Goal: Transaction & Acquisition: Purchase product/service

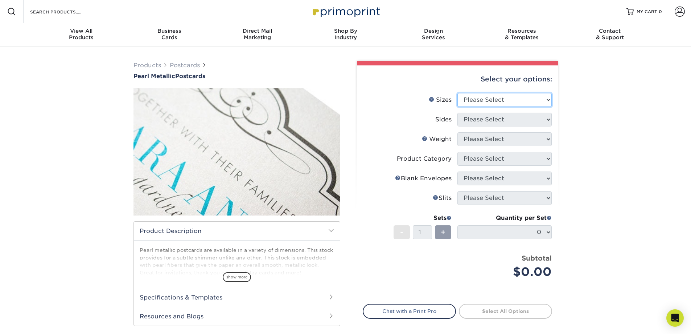
click at [534, 99] on select "Please Select 2" x 4" 2" x 6" 3.5" x 8.5" 4" x 6" 4" x 8.5" 4" x 9" 4.25" x 5.5…" at bounding box center [505, 100] width 94 height 14
select select "3.50x8.50"
click at [458, 93] on select "Please Select 2" x 4" 2" x 6" 3.5" x 8.5" 4" x 6" 4" x 8.5" 4" x 9" 4.25" x 5.5…" at bounding box center [505, 100] width 94 height 14
click at [515, 118] on select "Please Select Print Both Sides Print Front Only" at bounding box center [505, 120] width 94 height 14
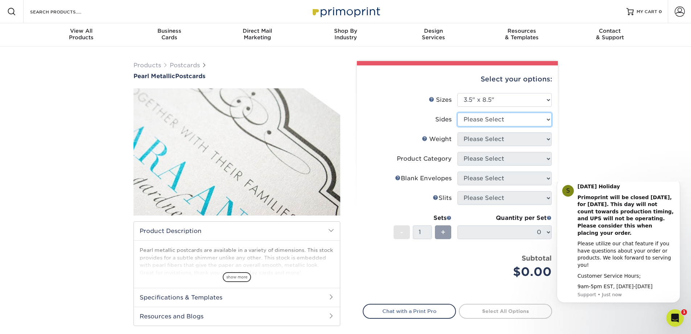
select select "13abbda7-1d64-4f25-8bb2-c179b224825d"
click at [458, 113] on select "Please Select Print Both Sides Print Front Only" at bounding box center [505, 120] width 94 height 14
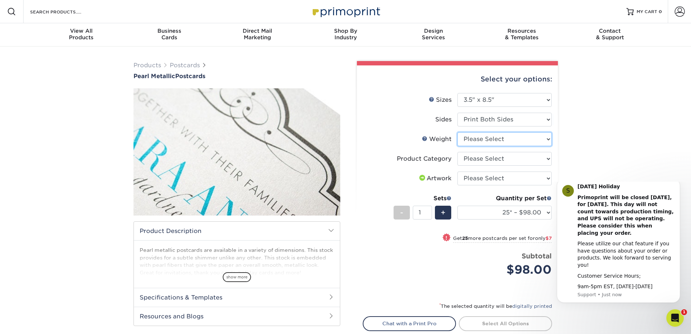
click at [528, 139] on select "Please Select 14PTPM" at bounding box center [505, 139] width 94 height 14
select select "14PTPM"
click at [458, 132] on select "Please Select 14PTPM" at bounding box center [505, 139] width 94 height 14
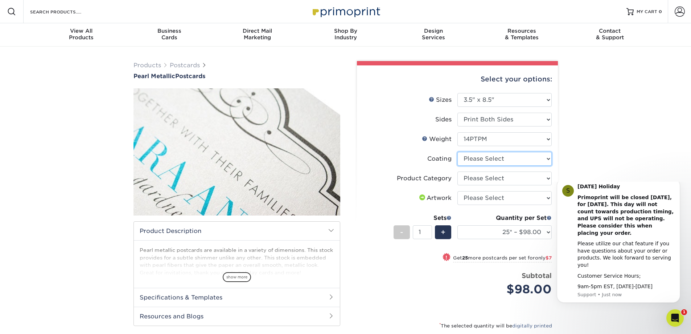
click at [488, 154] on select at bounding box center [505, 159] width 94 height 14
select select "3e7618de-abca-4bda-9f97-8b9129e913d8"
click at [458, 152] on select at bounding box center [505, 159] width 94 height 14
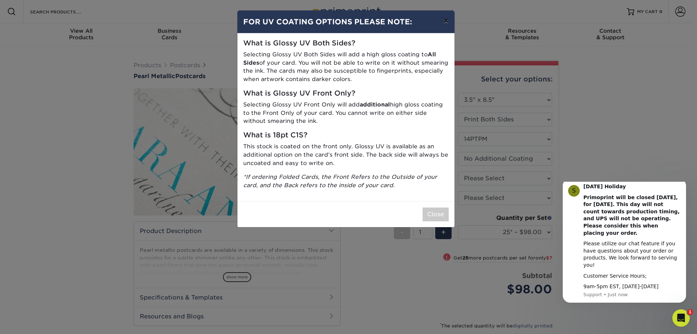
drag, startPoint x: 445, startPoint y: 19, endPoint x: 449, endPoint y: 63, distance: 43.7
click at [445, 20] on button "×" at bounding box center [445, 21] width 17 height 20
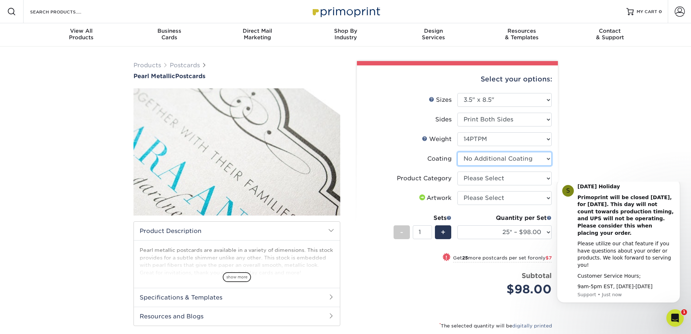
click at [488, 162] on select at bounding box center [505, 159] width 94 height 14
click at [458, 152] on select at bounding box center [505, 159] width 94 height 14
click at [487, 179] on select "Please Select Postcards" at bounding box center [505, 178] width 94 height 14
select select "9b7272e0-d6c8-4c3c-8e97-d3a1bcdab858"
click at [458, 171] on select "Please Select Postcards" at bounding box center [505, 178] width 94 height 14
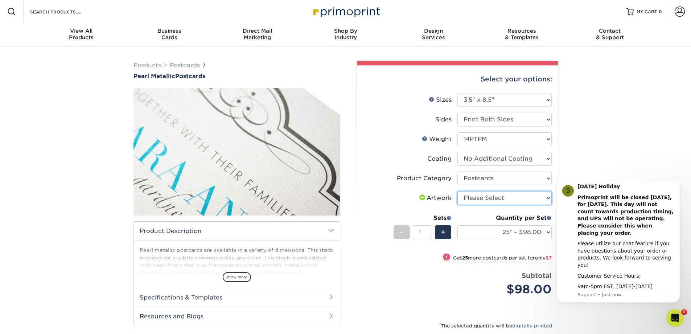
click at [507, 195] on select "Please Select I will upload files I need a design - $150" at bounding box center [505, 198] width 94 height 14
select select "upload"
click at [458, 191] on select "Please Select I will upload files I need a design - $150" at bounding box center [505, 198] width 94 height 14
click at [643, 165] on div "Products Postcards Pearl Metallic Postcards $" at bounding box center [345, 232] width 691 height 373
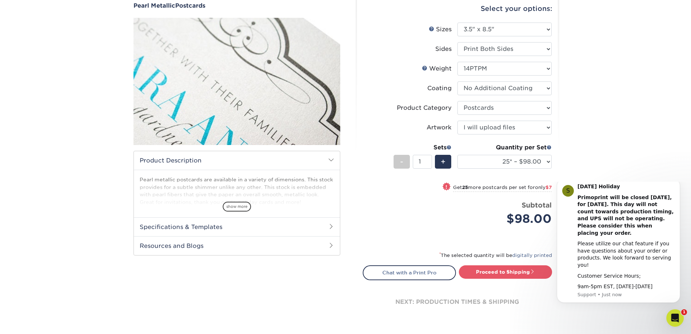
scroll to position [73, 0]
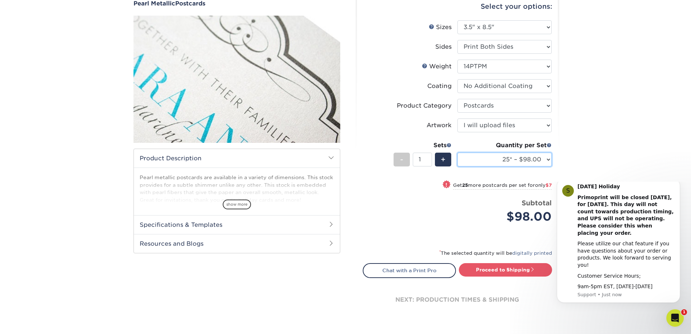
click at [545, 159] on select "25* – $98.00 50* – $105.00 75* – $148.00 100* – $192.00 250* – $239.00 500* – $…" at bounding box center [505, 159] width 94 height 14
select select "1000* – $615.00"
click at [458, 152] on select "25* – $98.00 50* – $105.00 75* – $148.00 100* – $192.00 250* – $239.00 500* – $…" at bounding box center [505, 159] width 94 height 14
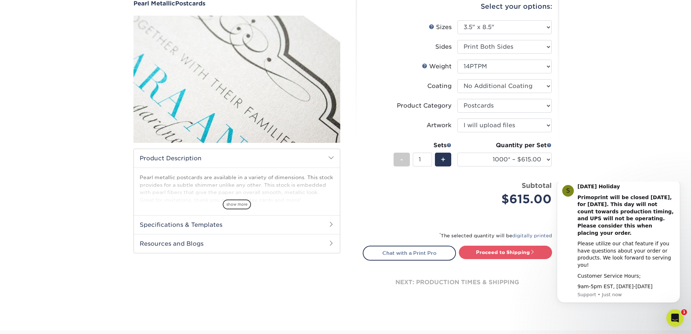
click at [574, 149] on div "Products Postcards Pearl Metallic Postcards $" at bounding box center [345, 152] width 691 height 356
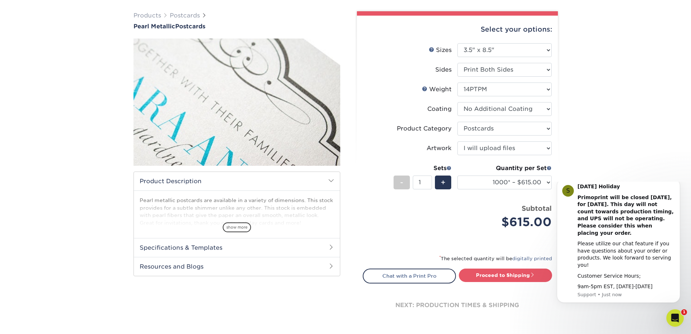
scroll to position [0, 0]
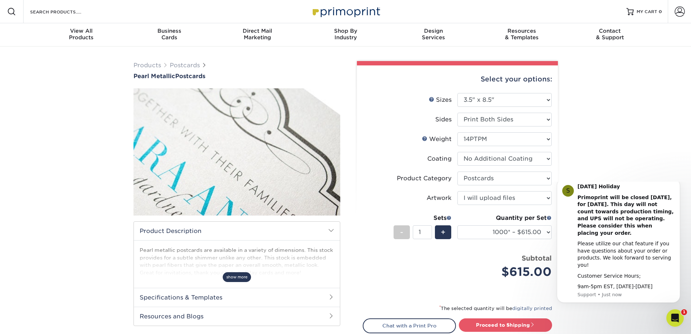
click at [240, 274] on span "show more" at bounding box center [237, 277] width 28 height 10
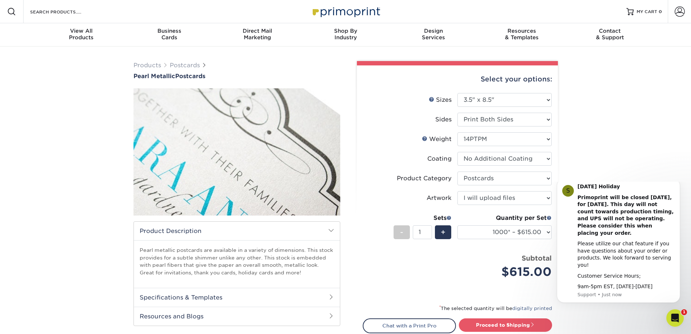
click at [308, 293] on h2 "Specifications & Templates" at bounding box center [237, 296] width 206 height 19
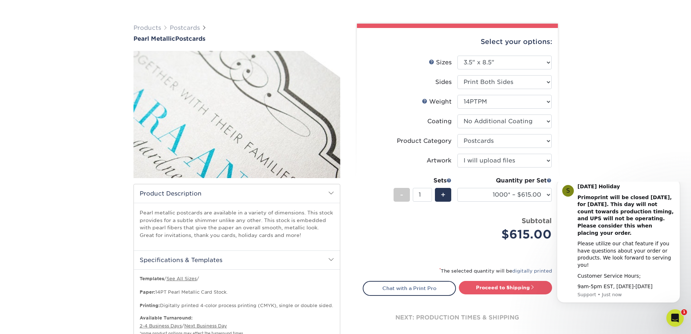
scroll to position [109, 0]
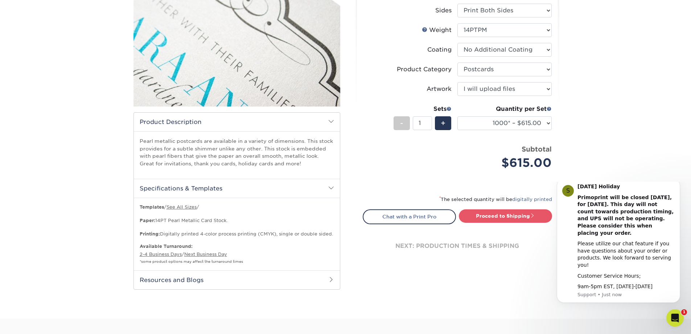
click at [264, 277] on h2 "Resources and Blogs" at bounding box center [237, 279] width 206 height 19
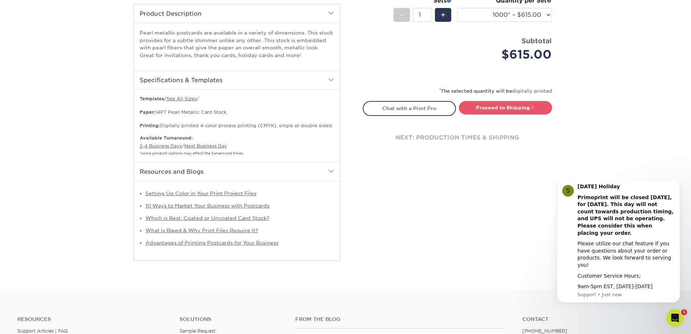
scroll to position [218, 0]
click at [674, 311] on div "Open Intercom Messenger" at bounding box center [674, 316] width 24 height 24
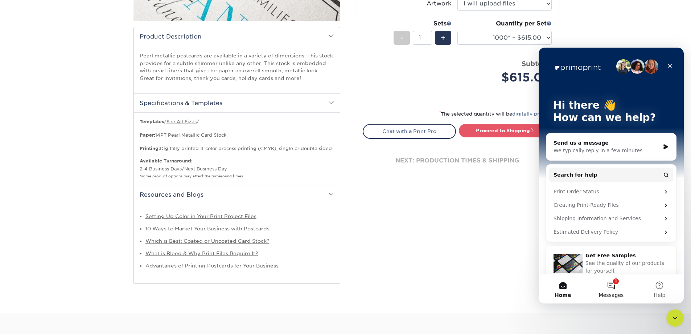
scroll to position [181, 0]
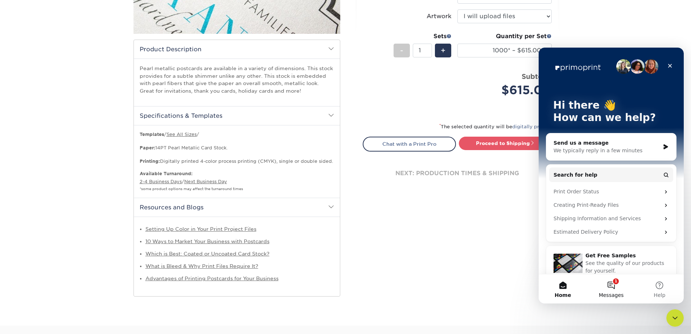
click at [614, 281] on button "1 Messages" at bounding box center [611, 288] width 48 height 29
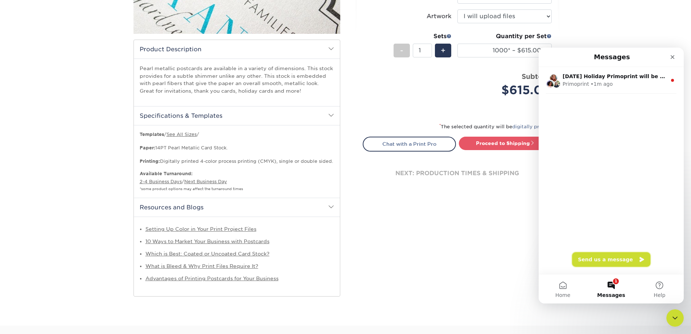
click at [601, 259] on button "Send us a message" at bounding box center [611, 259] width 78 height 15
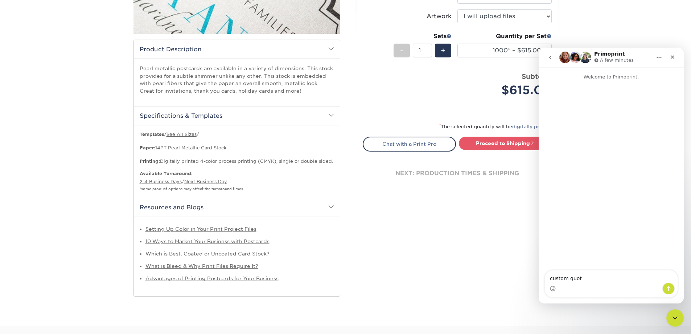
type textarea "custom quote"
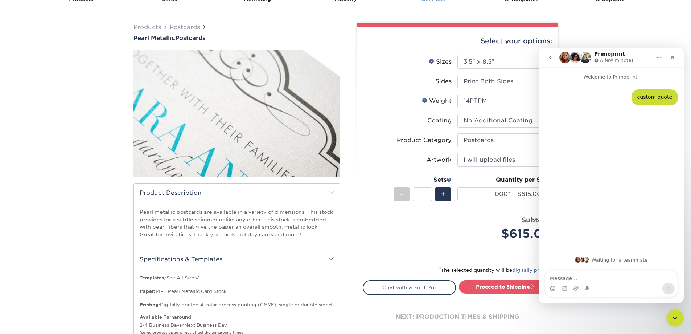
scroll to position [36, 0]
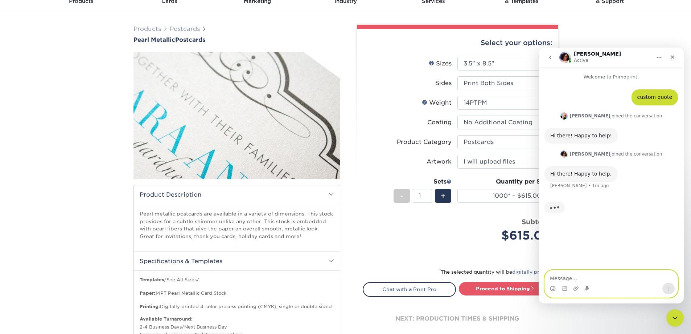
click at [581, 274] on textarea "Message…" at bounding box center [611, 276] width 133 height 12
click at [578, 286] on icon "Upload attachment" at bounding box center [576, 288] width 6 height 6
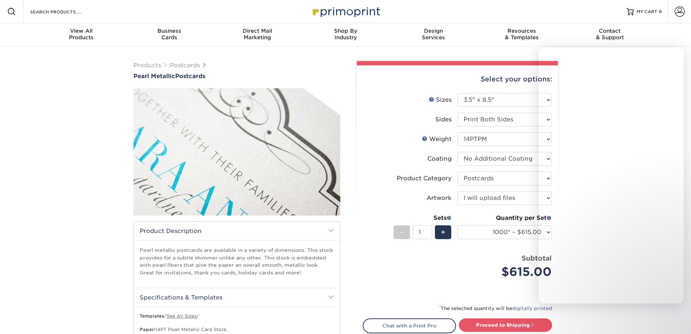
select select "3.50x8.50"
select select "9b7272e0-d6c8-4c3c-8e97-d3a1bcdab858"
select select "upload"
select select "1000* – $615.00"
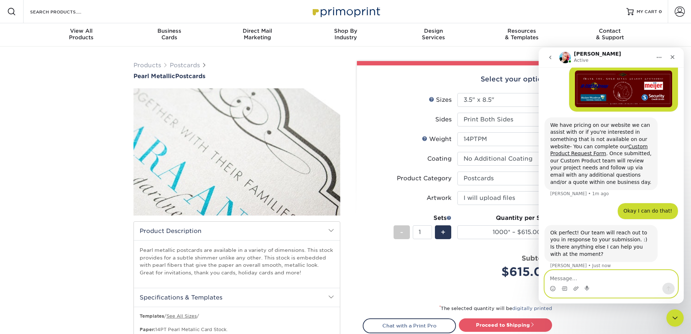
click at [596, 277] on textarea "Message…" at bounding box center [611, 276] width 133 height 12
type textarea "I"
type textarea "Q"
type textarea "W"
type textarea "The pearl paper is able to be printed"
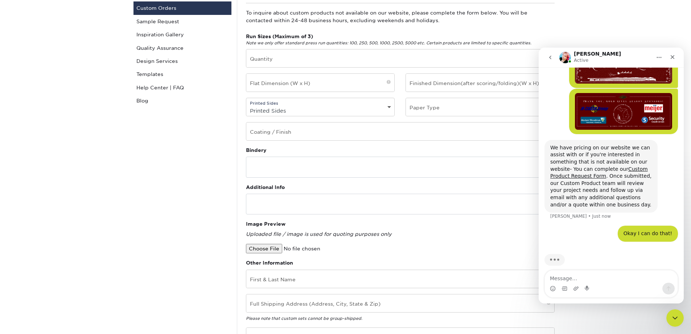
scroll to position [73, 0]
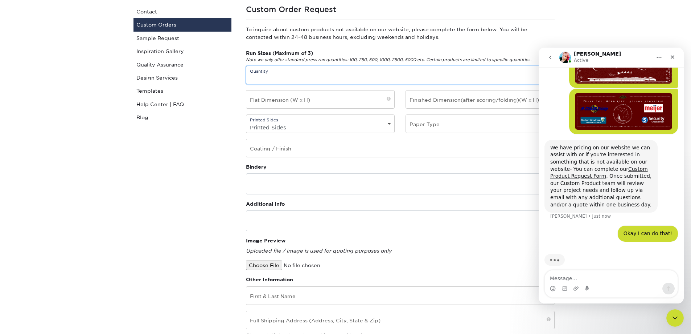
click at [339, 77] on input "text" at bounding box center [400, 75] width 308 height 18
type input "18000"
click at [338, 96] on input "text" at bounding box center [320, 99] width 148 height 18
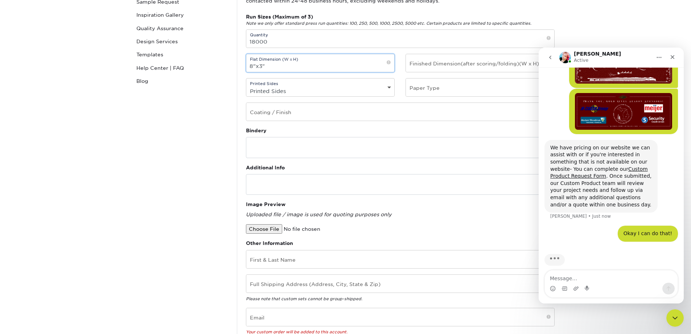
scroll to position [145, 0]
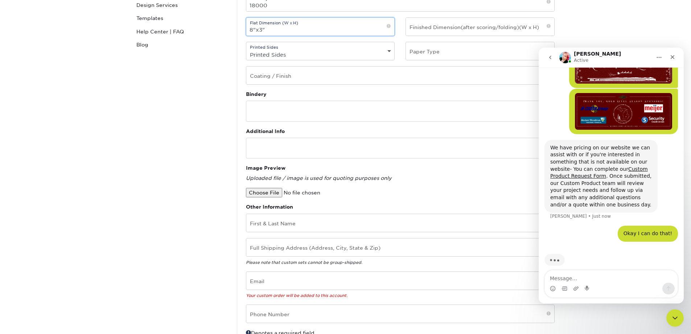
type input "8"x3""
click at [449, 32] on input "text" at bounding box center [480, 27] width 148 height 18
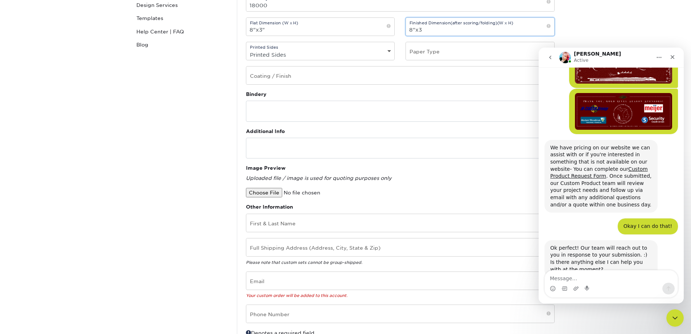
scroll to position [160, 0]
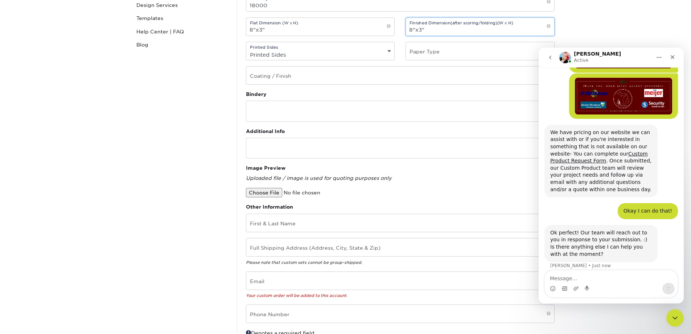
type input "8"x3""
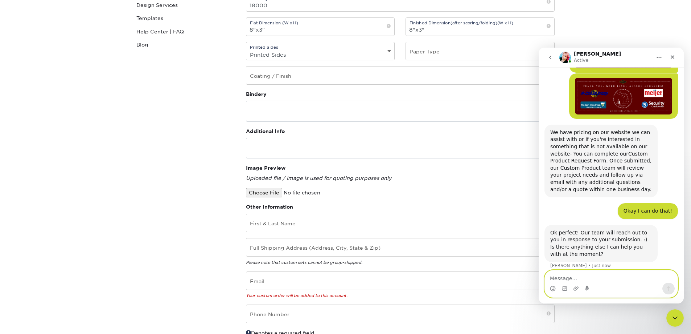
click at [562, 287] on icon "Gif picker" at bounding box center [565, 288] width 6 height 6
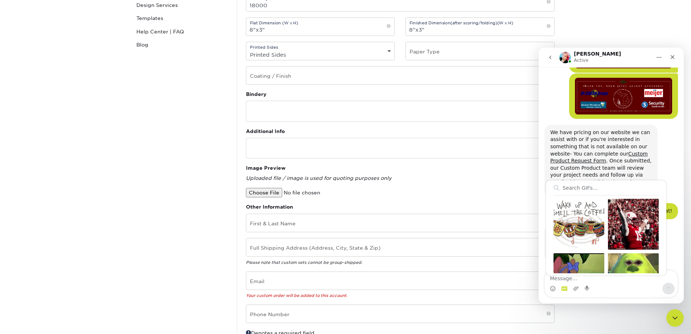
click at [653, 158] on div "We have pricing on our website we can assist with or if you're interested in so…" at bounding box center [601, 160] width 113 height 73
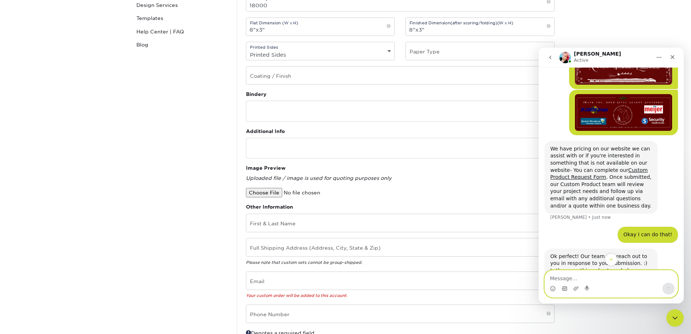
scroll to position [167, 0]
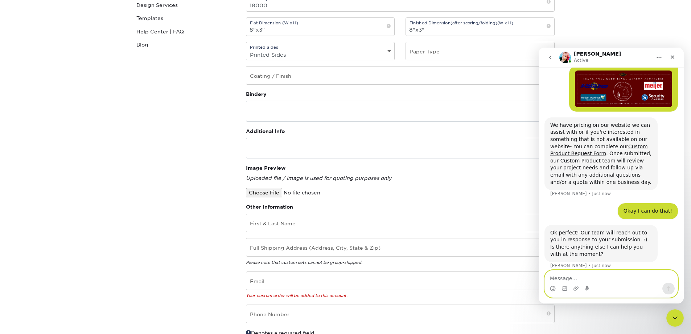
click at [570, 275] on textarea "Message…" at bounding box center [611, 276] width 133 height 12
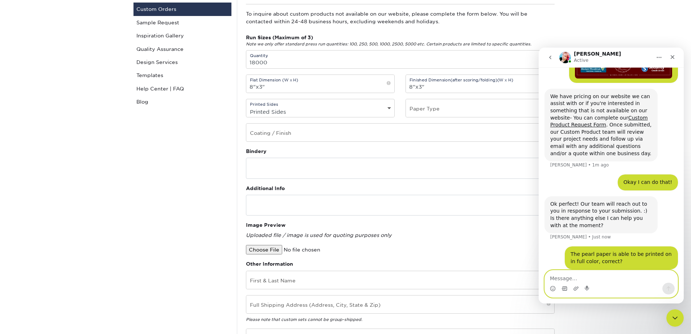
scroll to position [73, 0]
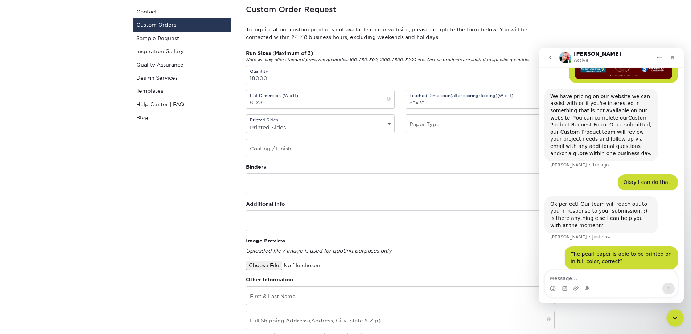
click at [323, 122] on select "Printed Sides 4/0 - Single Sided 4/4 - Double Sided" at bounding box center [320, 127] width 148 height 11
select select "4/4 - Double Sided"
click at [246, 122] on select "Printed Sides 4/0 - Single Sided 4/4 - Double Sided" at bounding box center [320, 127] width 148 height 11
click at [421, 126] on input "text" at bounding box center [480, 124] width 148 height 18
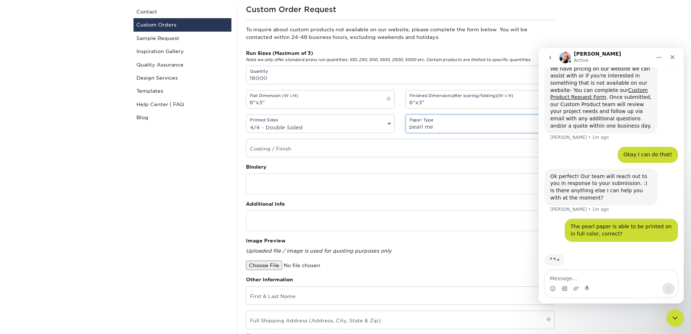
scroll to position [224, 0]
type input "pearl metallic"
click at [357, 147] on input "text" at bounding box center [400, 148] width 308 height 18
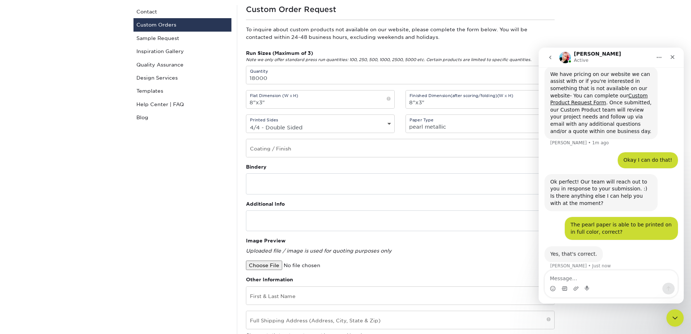
scroll to position [217, 0]
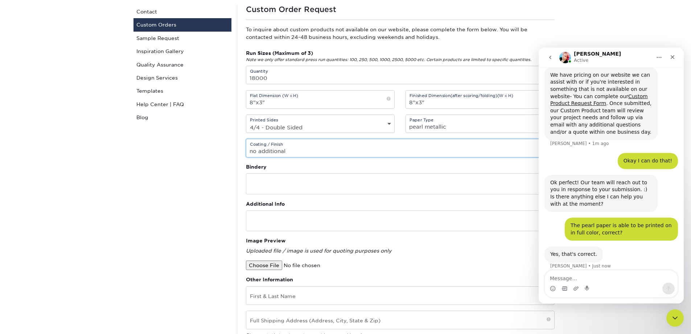
type input "no additional"
click at [590, 275] on textarea "Message…" at bounding box center [611, 276] width 133 height 12
type textarea "Great, thank you!"
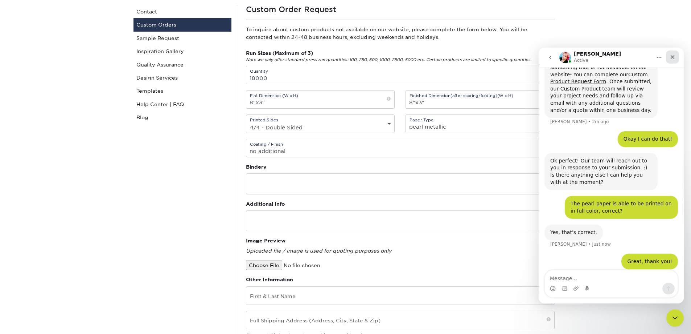
click at [675, 56] on icon "Close" at bounding box center [673, 57] width 6 height 6
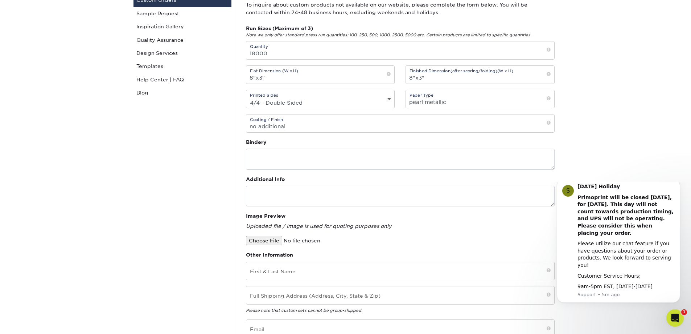
scroll to position [109, 0]
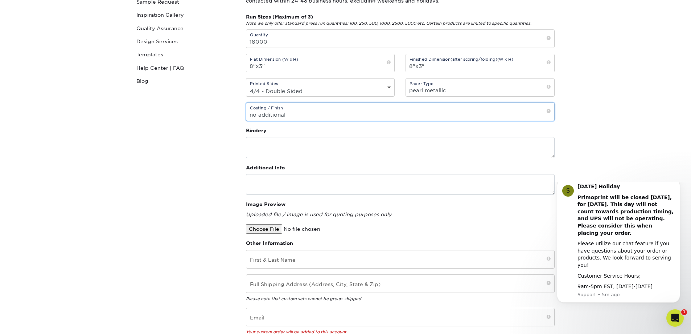
click at [321, 116] on input "no additional" at bounding box center [400, 112] width 308 height 18
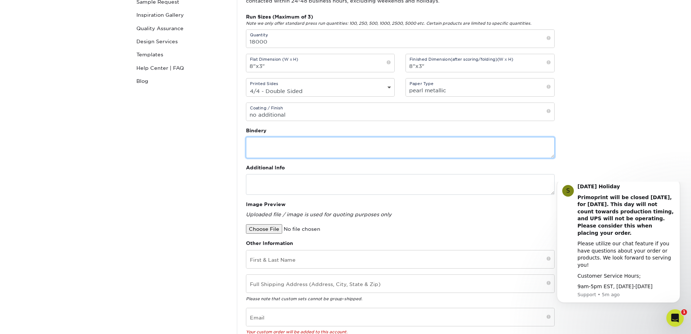
click at [305, 151] on textarea at bounding box center [400, 147] width 309 height 21
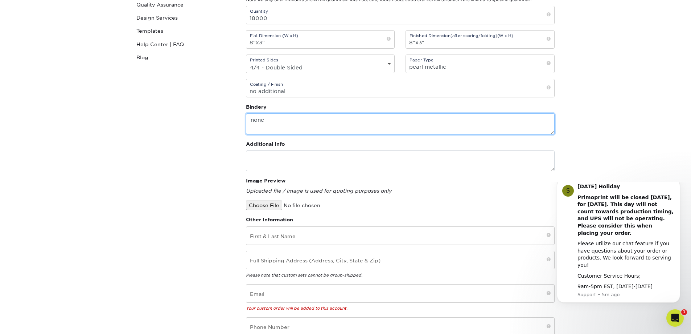
scroll to position [145, 0]
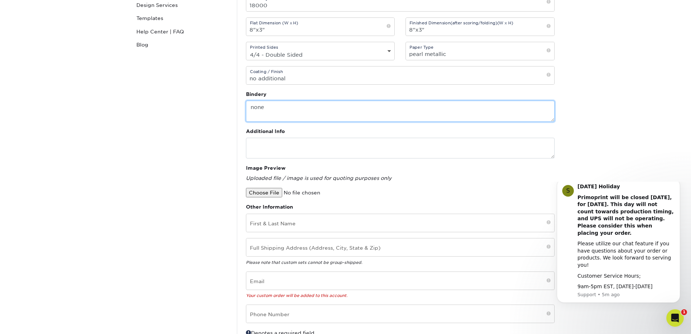
type textarea "none"
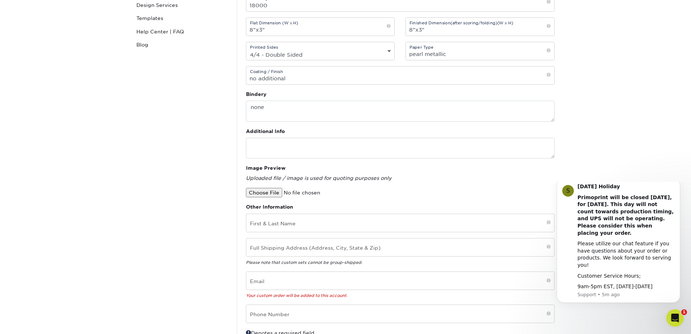
click at [265, 191] on input "file" at bounding box center [307, 192] width 123 height 9
click at [274, 196] on input "file" at bounding box center [307, 192] width 123 height 9
click at [267, 193] on input "file" at bounding box center [307, 192] width 123 height 9
type input "C:\fakepath\2025 Ticket Front.png"
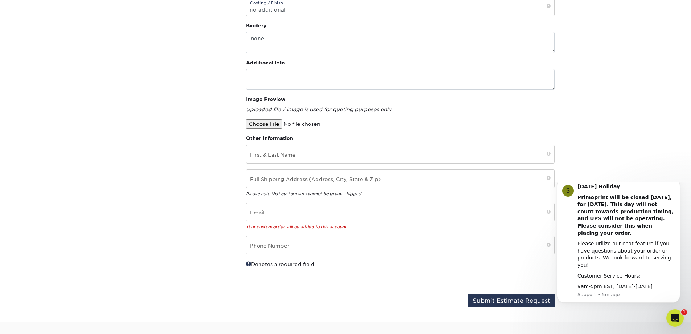
scroll to position [254, 0]
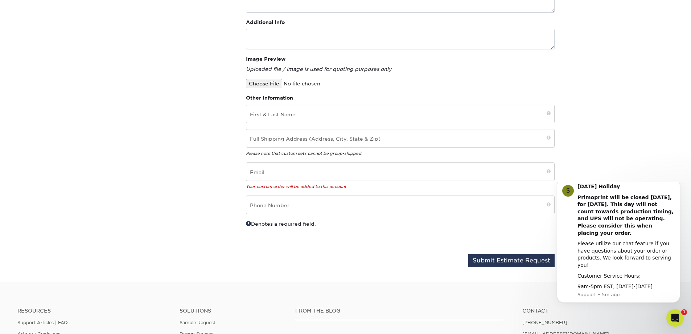
click at [313, 125] on div "First & Last Name Full Shipping Address (Address, City, State & Zip) Please not…" at bounding box center [401, 160] width 320 height 110
click at [312, 119] on input "text" at bounding box center [400, 114] width 308 height 18
type input "Camille Guillen"
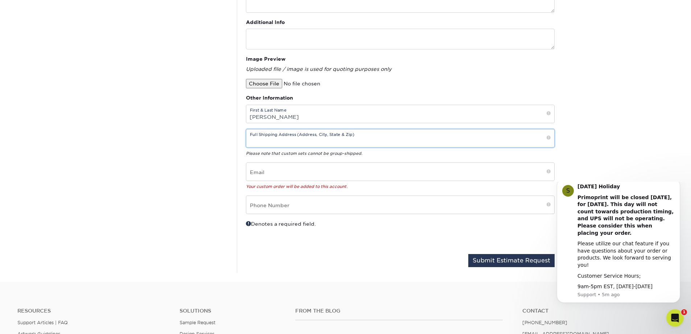
click at [313, 138] on input "text" at bounding box center [400, 138] width 308 height 18
click at [300, 147] on div "Full Shipping Address (Address, City, State & Zip) 2115 Parmenter Rd Please not…" at bounding box center [401, 143] width 320 height 28
click at [302, 143] on input "2115 Parmenter Rd" at bounding box center [400, 138] width 308 height 18
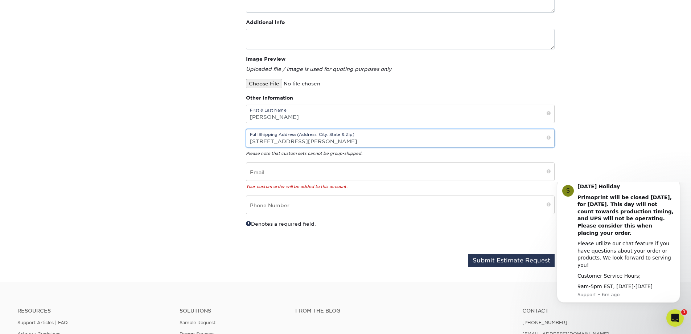
paste input "Corunna, MI 48817"
type input "2115 Parmenter RdCorunna, MI 48817"
click at [311, 172] on input "email" at bounding box center [400, 172] width 308 height 18
type input "camilleg@michigansteamtrain.com"
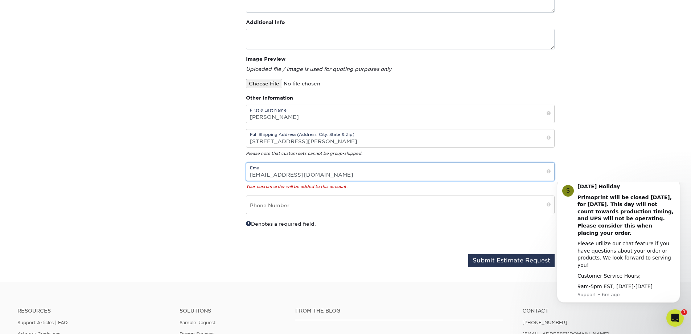
type input "9897203957"
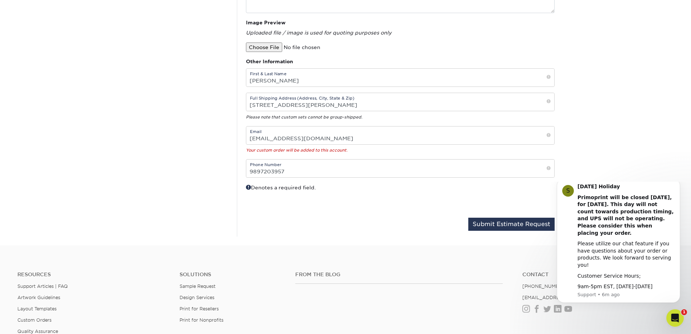
scroll to position [260, 0]
click at [300, 103] on input "2115 Parmenter RdCorunna, MI 48817" at bounding box center [400, 102] width 308 height 18
type input "2115 Parmenter Rd Corunna, MI 48817"
click at [502, 225] on button "Submit Estimate Request" at bounding box center [512, 223] width 86 height 13
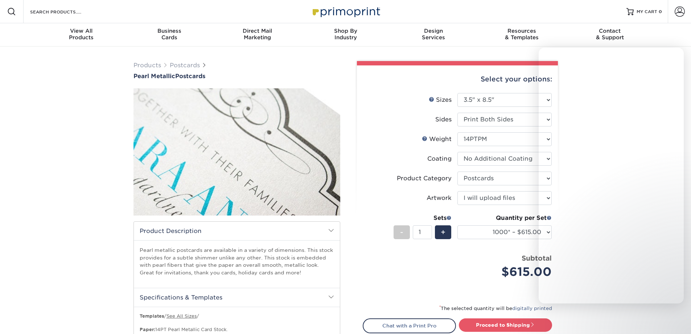
select select "3.50x8.50"
select select "9b7272e0-d6c8-4c3c-8e97-d3a1bcdab858"
select select "upload"
select select "1000* – $615.00"
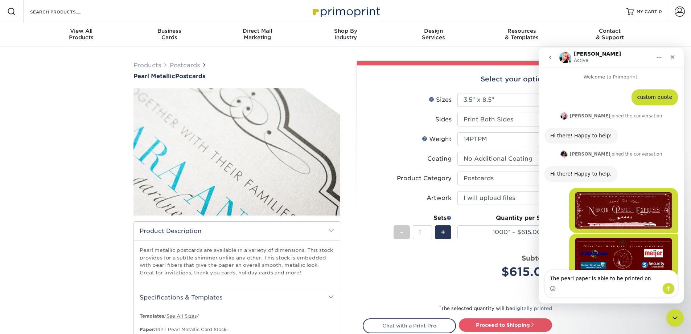
scroll to position [167, 0]
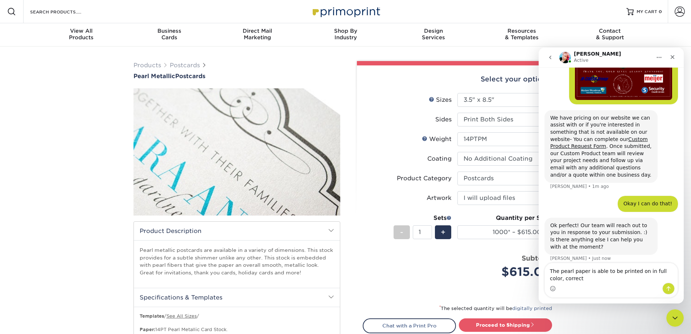
type textarea "The pearl paper is able to be printed on in full color, correct?"
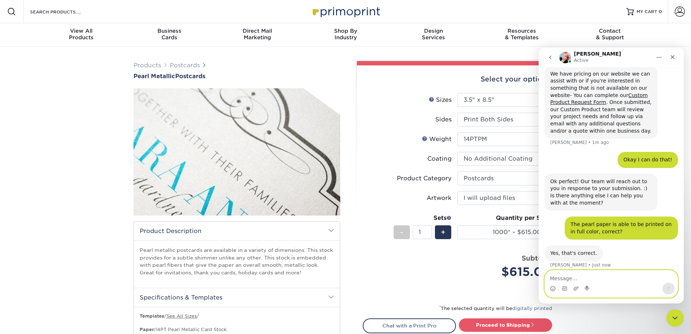
scroll to position [217, 0]
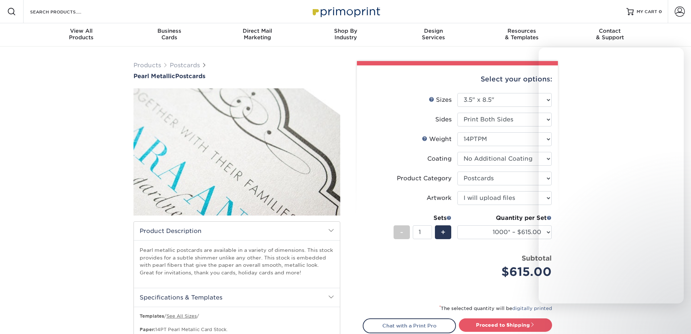
select select "3.50x8.50"
select select "9b7272e0-d6c8-4c3c-8e97-d3a1bcdab858"
select select "upload"
select select "1000* – $615.00"
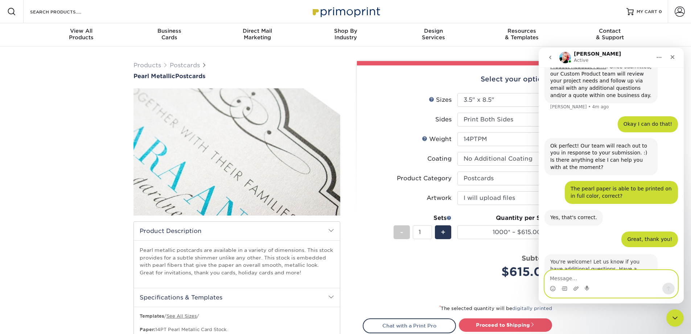
scroll to position [268, 0]
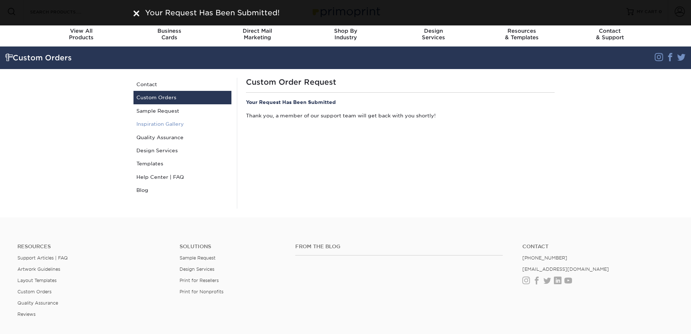
click at [165, 123] on link "Inspiration Gallery" at bounding box center [183, 123] width 98 height 13
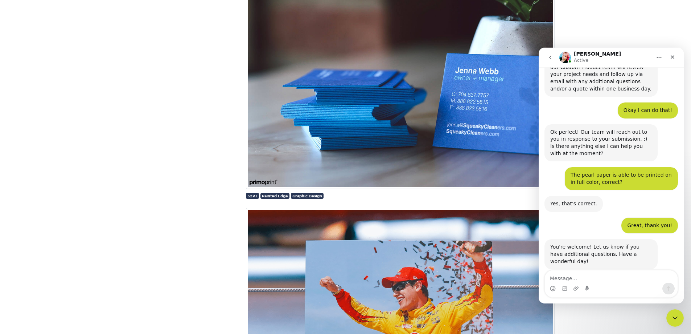
scroll to position [980, 0]
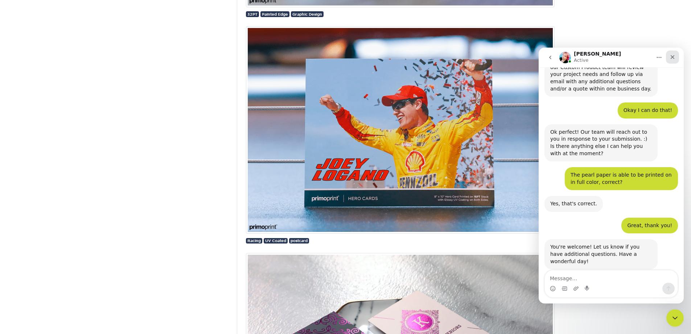
click at [668, 56] on div "Close" at bounding box center [672, 56] width 13 height 13
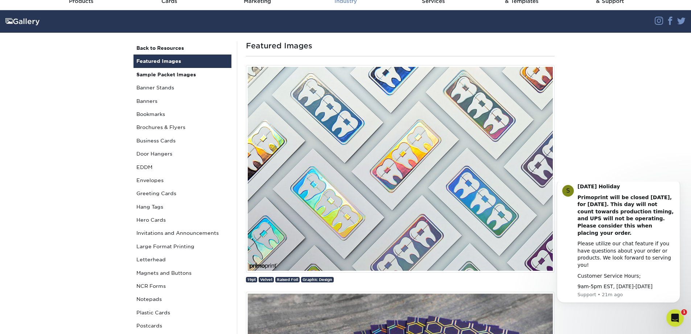
scroll to position [319, 0]
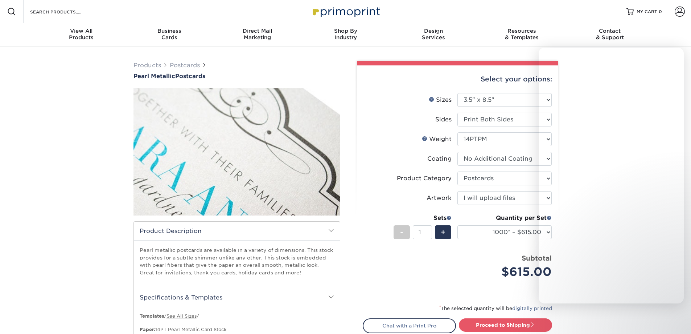
select select "3.50x8.50"
select select "9b7272e0-d6c8-4c3c-8e97-d3a1bcdab858"
select select "upload"
select select "1000* – $615.00"
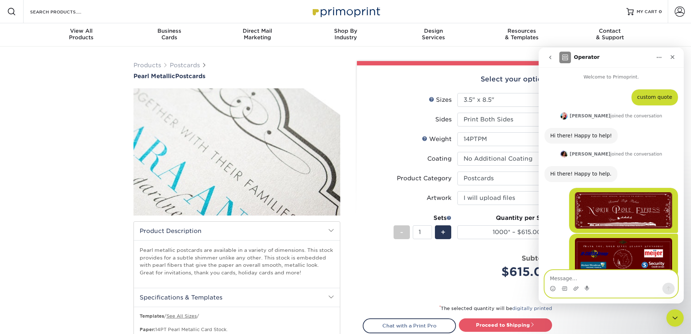
scroll to position [268, 0]
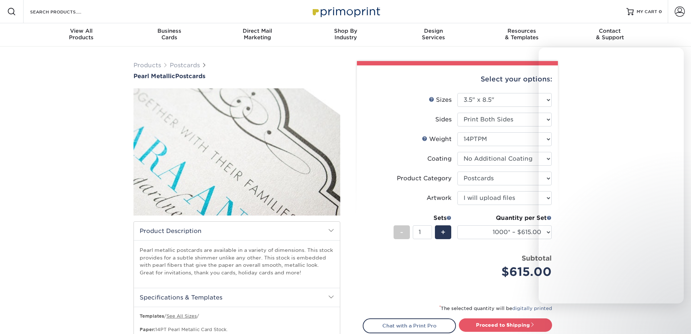
select select "3.50x8.50"
select select "9b7272e0-d6c8-4c3c-8e97-d3a1bcdab858"
select select "upload"
select select "1000* – $615.00"
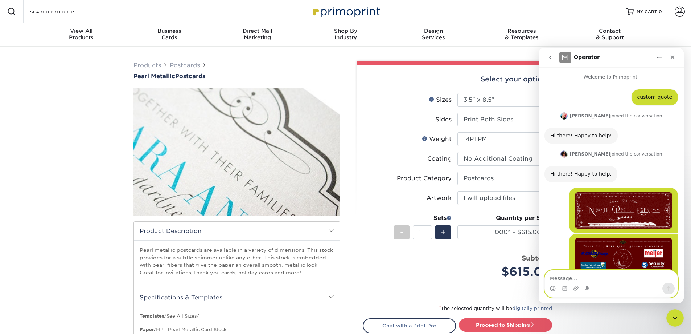
scroll to position [268, 0]
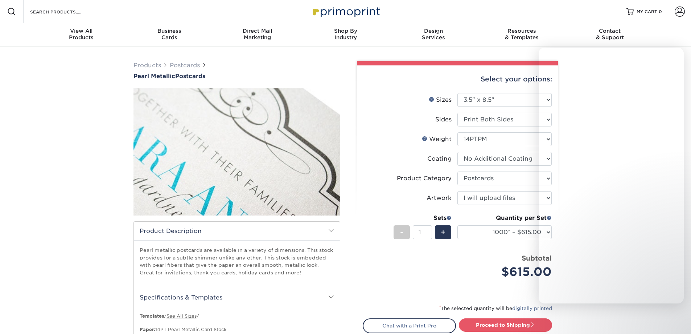
select select "3.50x8.50"
select select "9b7272e0-d6c8-4c3c-8e97-d3a1bcdab858"
select select "upload"
select select "1000* – $615.00"
select select "3.50x8.50"
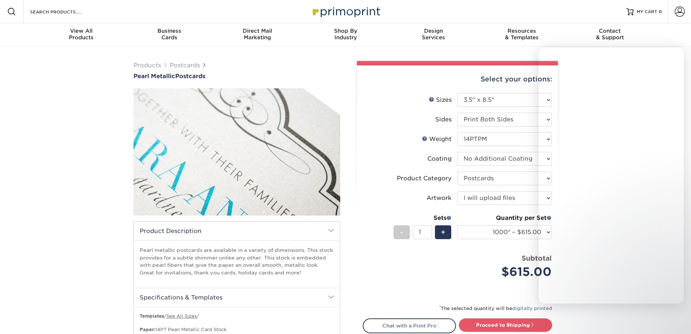
select select "9b7272e0-d6c8-4c3c-8e97-d3a1bcdab858"
select select "upload"
select select "1000* – $615.00"
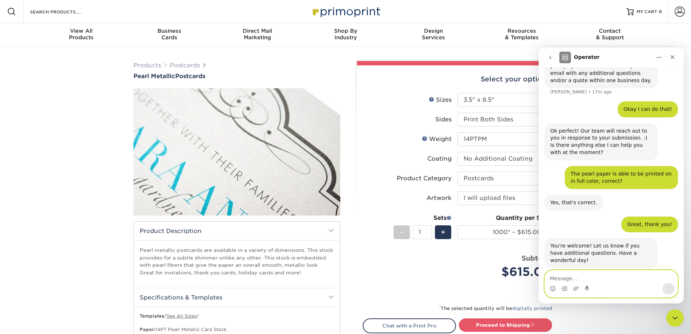
scroll to position [326, 0]
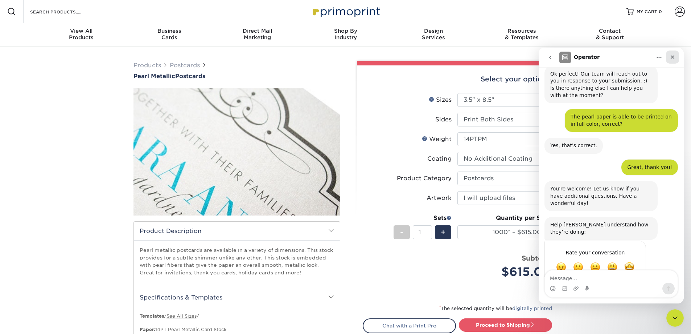
click at [672, 58] on icon "Close" at bounding box center [673, 57] width 6 height 6
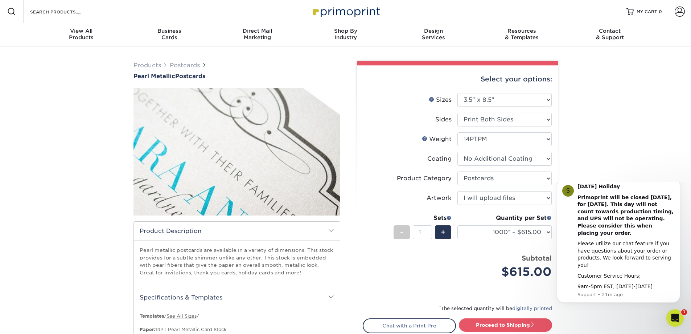
scroll to position [0, 0]
